Goal: Task Accomplishment & Management: Use online tool/utility

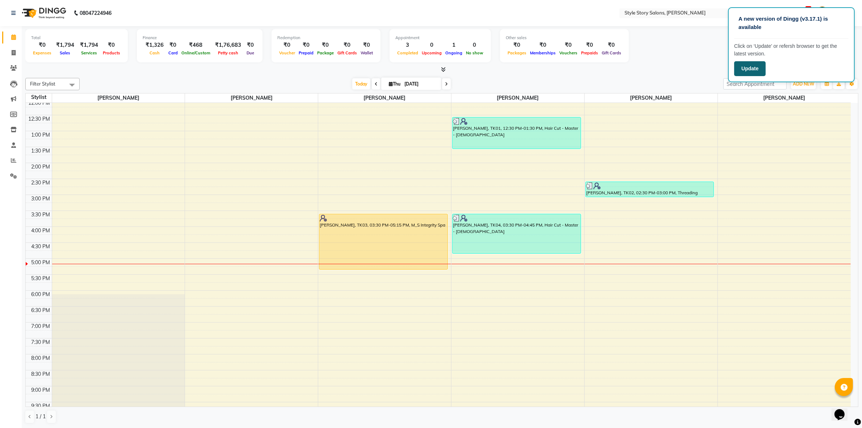
click at [752, 71] on button "Update" at bounding box center [751, 68] width 32 height 15
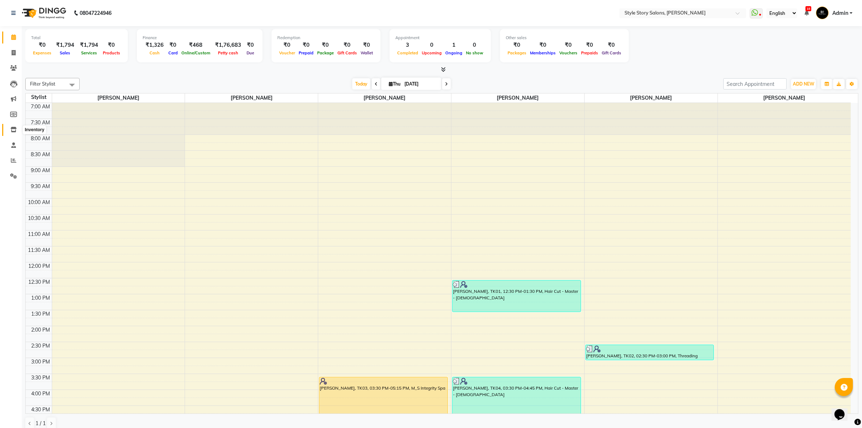
click at [13, 131] on icon at bounding box center [14, 129] width 6 height 5
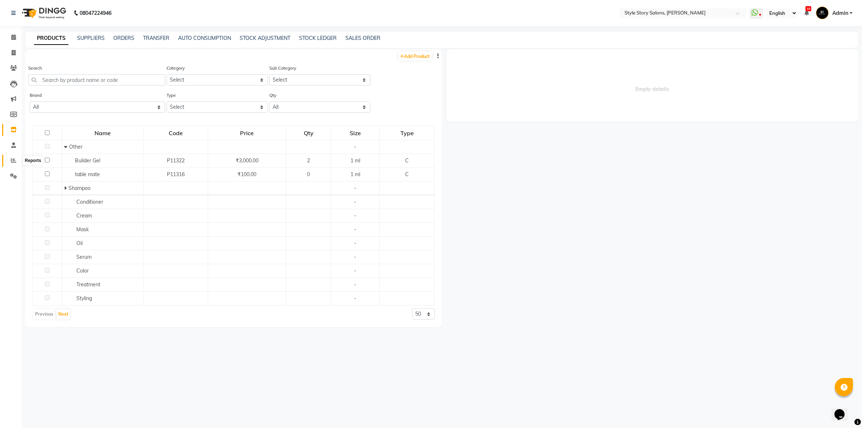
click at [13, 160] on icon at bounding box center [13, 160] width 5 height 5
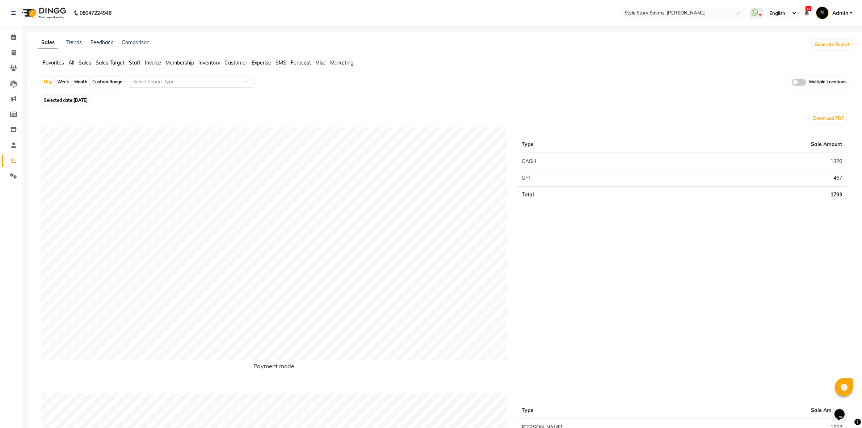
click at [84, 61] on span "Sales" at bounding box center [85, 62] width 13 height 7
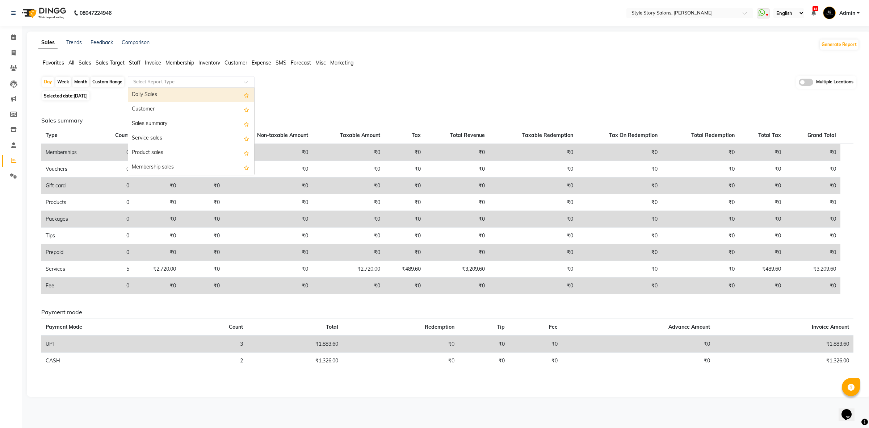
click at [170, 84] on input "text" at bounding box center [184, 81] width 104 height 7
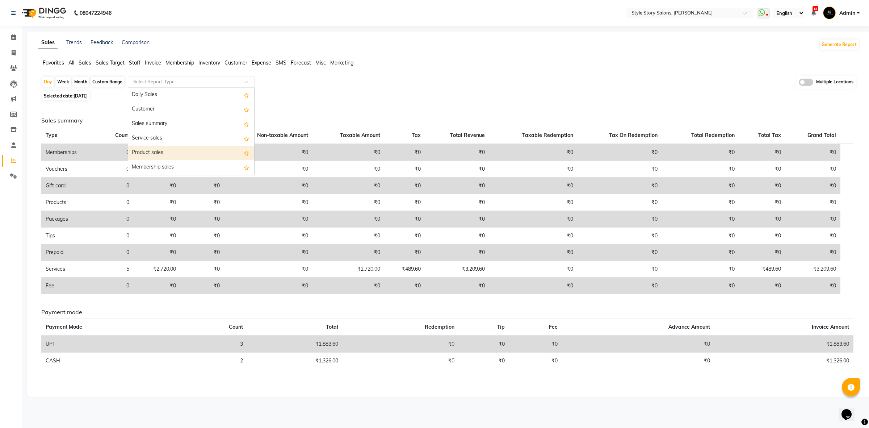
click at [169, 157] on div "Product sales" at bounding box center [191, 153] width 126 height 14
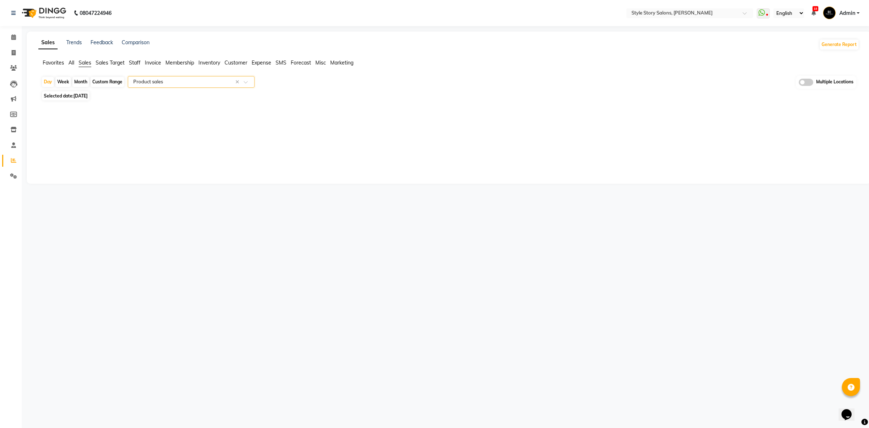
click at [100, 84] on div "Custom Range" at bounding box center [108, 82] width 34 height 10
select select "9"
select select "2025"
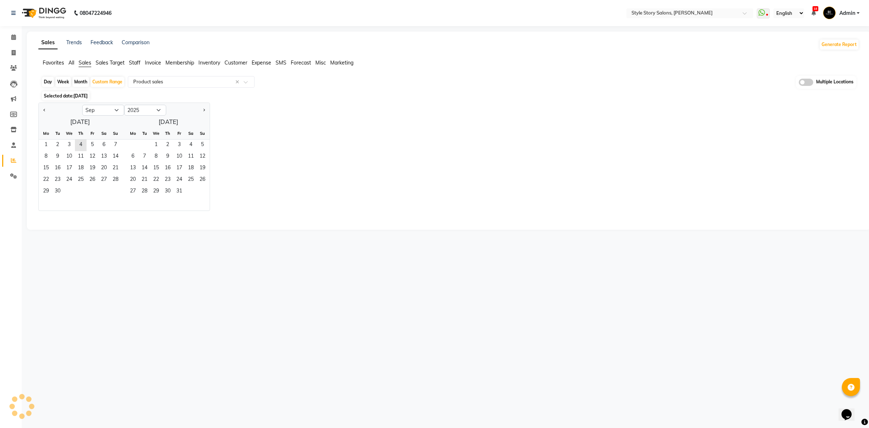
click at [85, 99] on span "Selected date: [DATE]" at bounding box center [65, 95] width 47 height 9
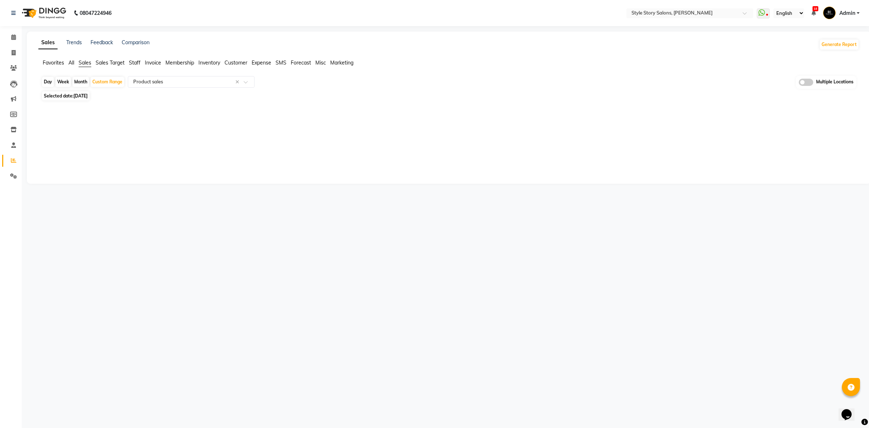
click at [85, 99] on span "Selected date: [DATE]" at bounding box center [65, 95] width 47 height 9
select select "9"
select select "2025"
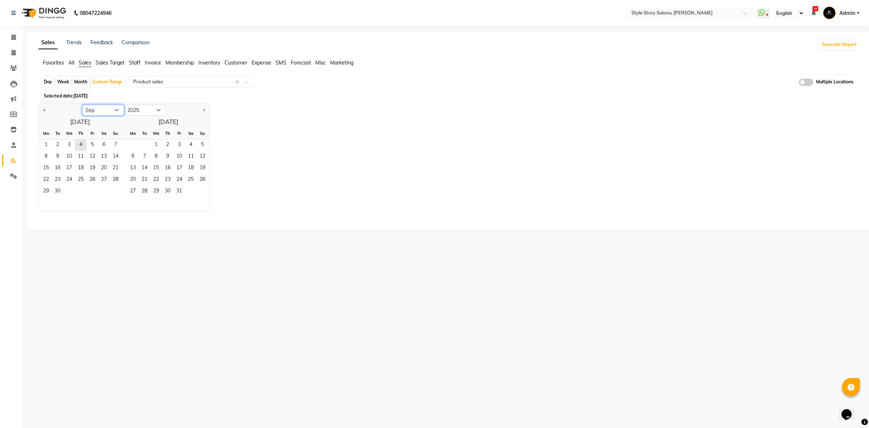
click at [103, 111] on select "Jan Feb Mar Apr May Jun [DATE] Aug Sep Oct Nov Dec" at bounding box center [103, 110] width 42 height 11
click at [82, 105] on select "Jan Feb Mar Apr May Jun [DATE] Aug Sep Oct Nov Dec" at bounding box center [103, 110] width 42 height 11
click at [63, 191] on span "30" at bounding box center [69, 192] width 12 height 12
click at [201, 110] on button "Next month" at bounding box center [204, 110] width 6 height 12
select select "8"
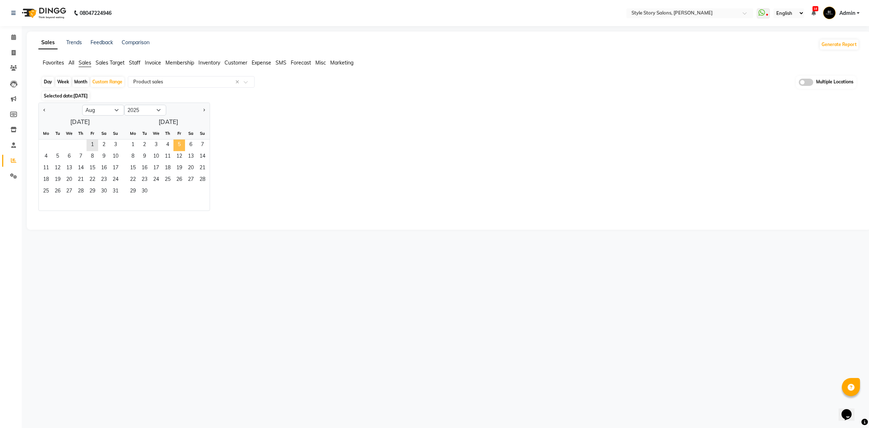
click at [181, 145] on span "5" at bounding box center [179, 145] width 12 height 12
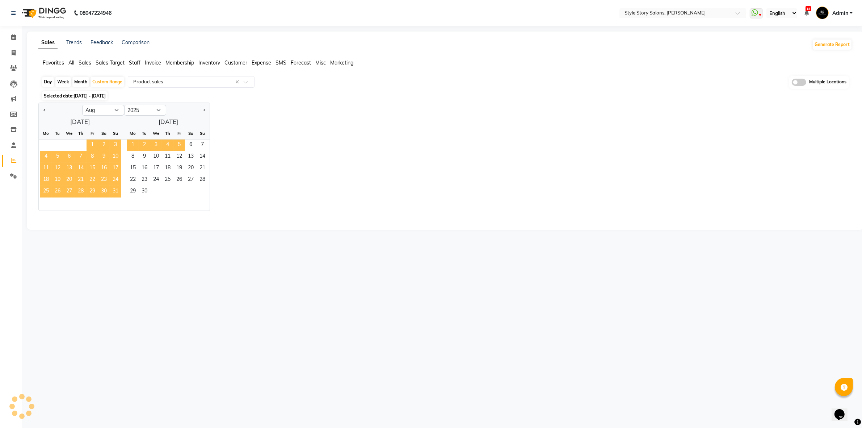
select select "full_report"
select select "csv"
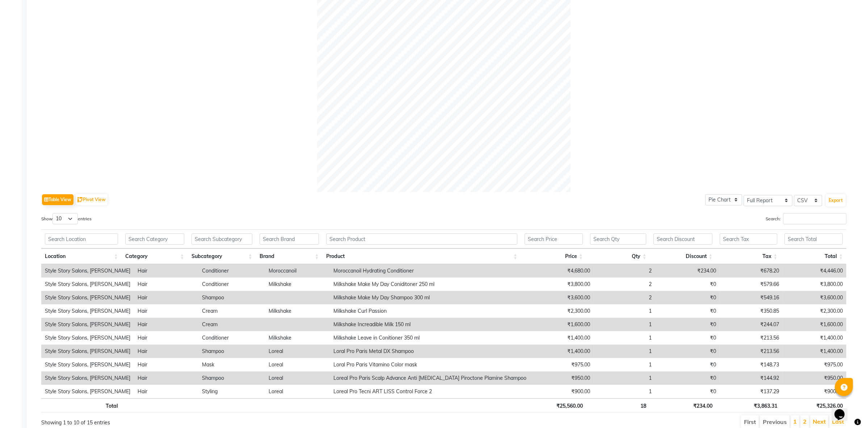
scroll to position [181, 0]
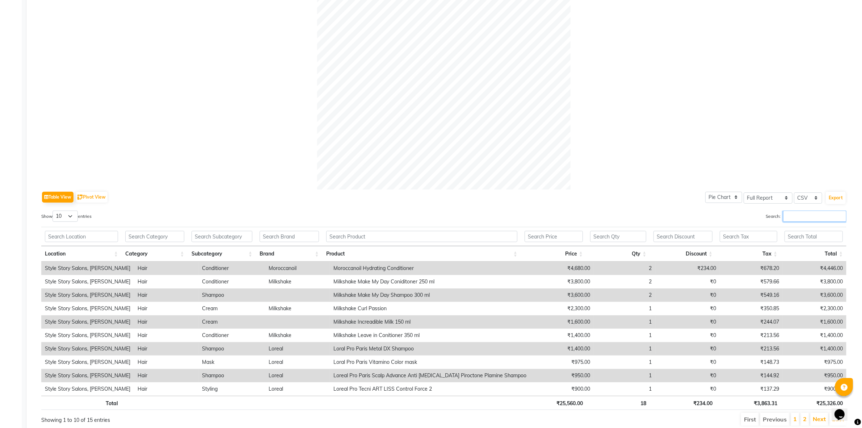
click at [799, 221] on input "Search:" at bounding box center [814, 215] width 63 height 11
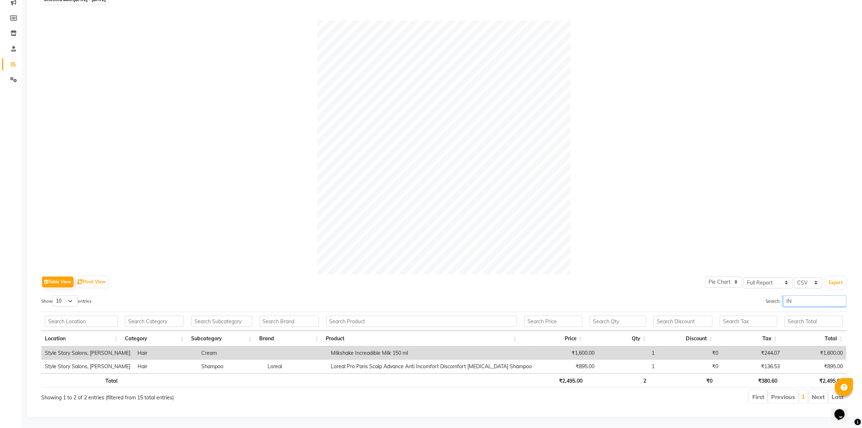
type input "I"
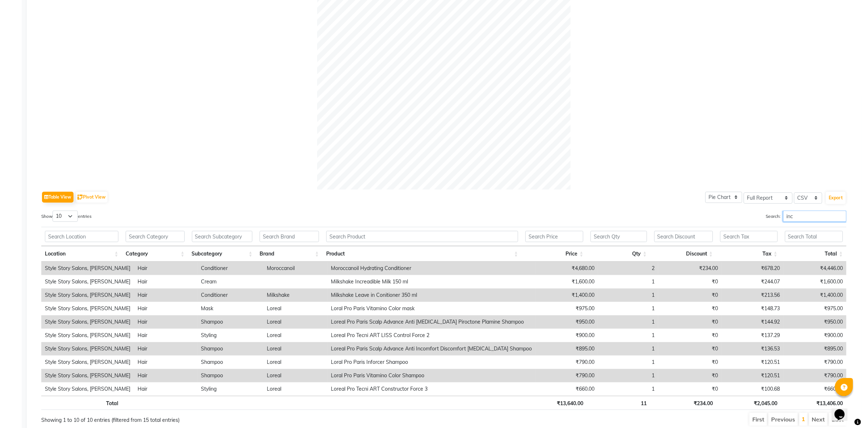
scroll to position [104, 0]
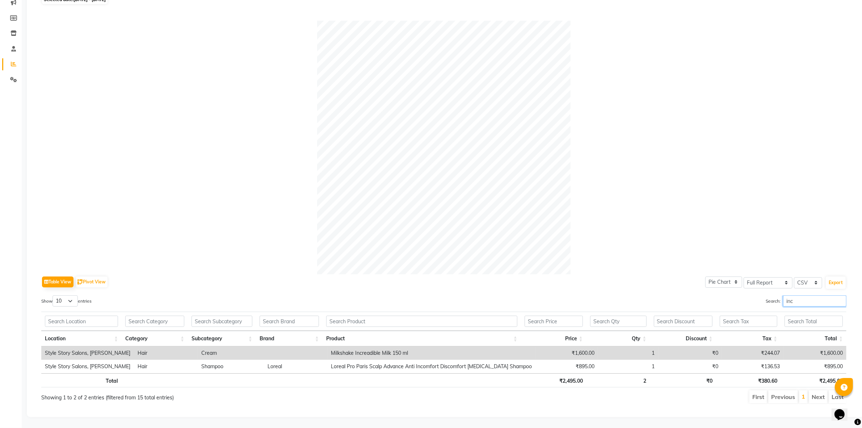
type input "inc"
click at [105, 346] on td "Style Story Salons, [PERSON_NAME]" at bounding box center [87, 352] width 93 height 13
